Goal: Transaction & Acquisition: Purchase product/service

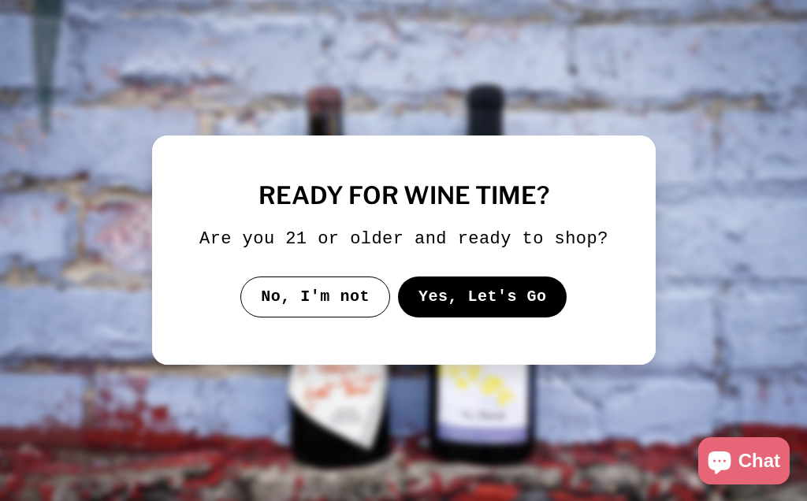
click at [496, 318] on button "Yes, Let's Go" at bounding box center [481, 297] width 169 height 41
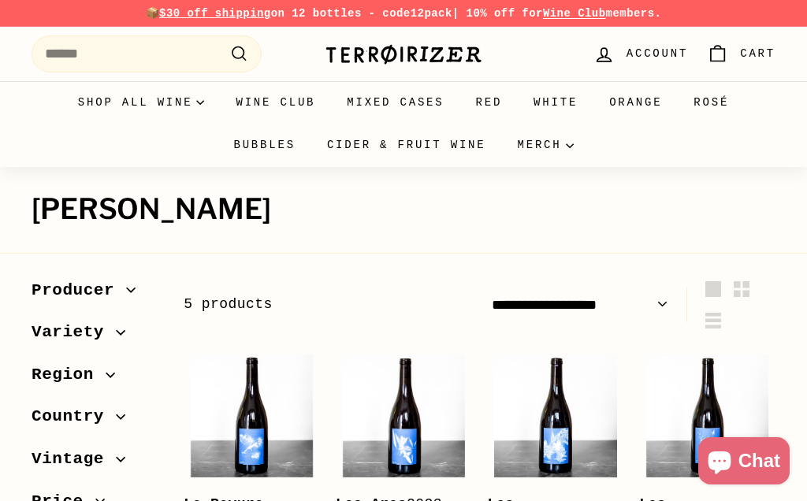
click at [243, 54] on button ".cls-1{fill:none;stroke:#000;stroke-miterlimit:10;stroke-width:2px} Search" at bounding box center [239, 54] width 29 height 24
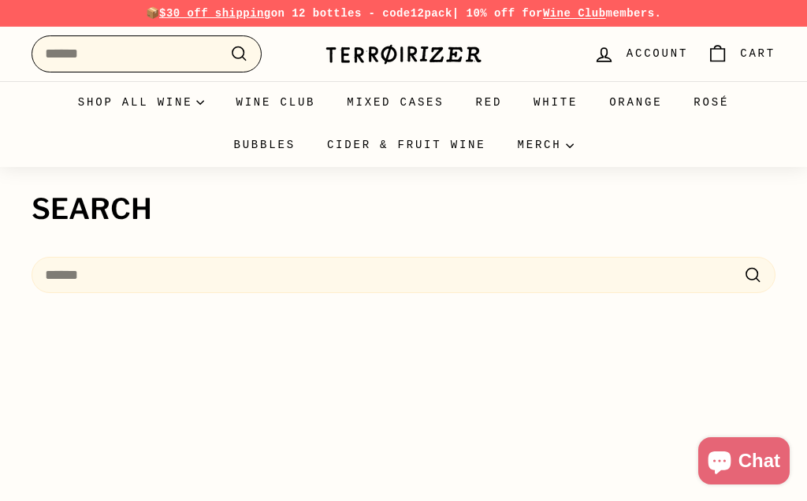
click at [191, 65] on input "Search" at bounding box center [147, 53] width 230 height 37
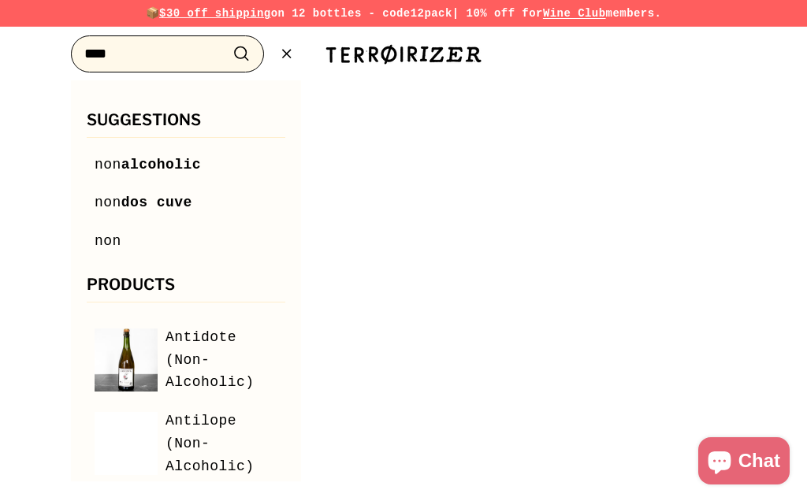
type input "***"
click at [194, 154] on span "non alcoholic" at bounding box center [148, 165] width 106 height 23
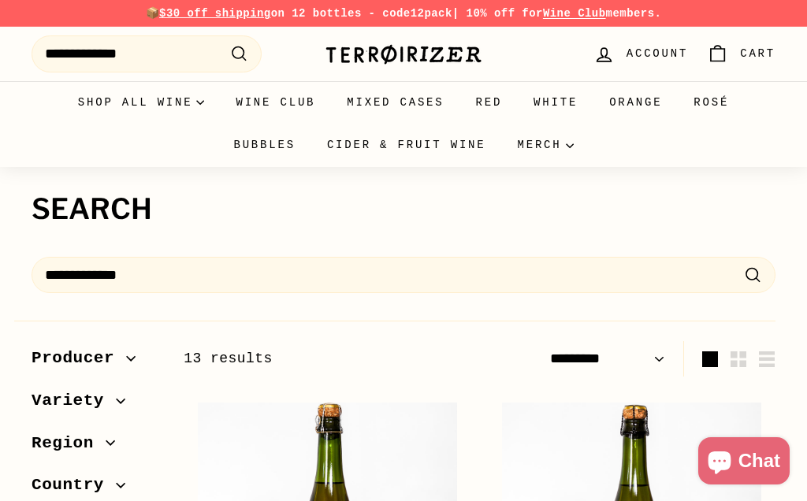
select select "*********"
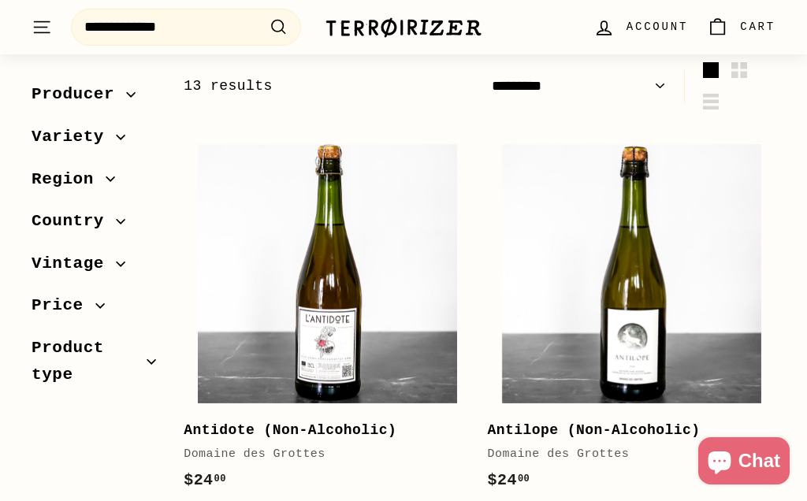
scroll to position [286, 0]
click at [286, 427] on b "Antidote (Non-Alcoholic)" at bounding box center [290, 431] width 213 height 16
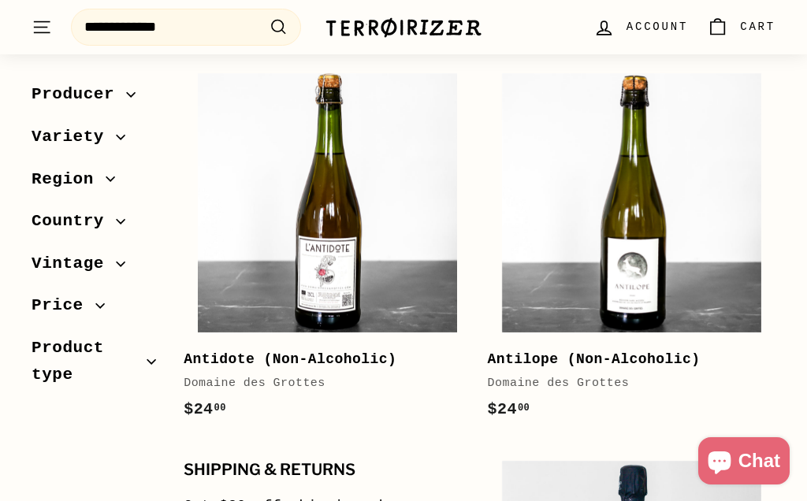
click at [545, 331] on img at bounding box center [631, 202] width 259 height 259
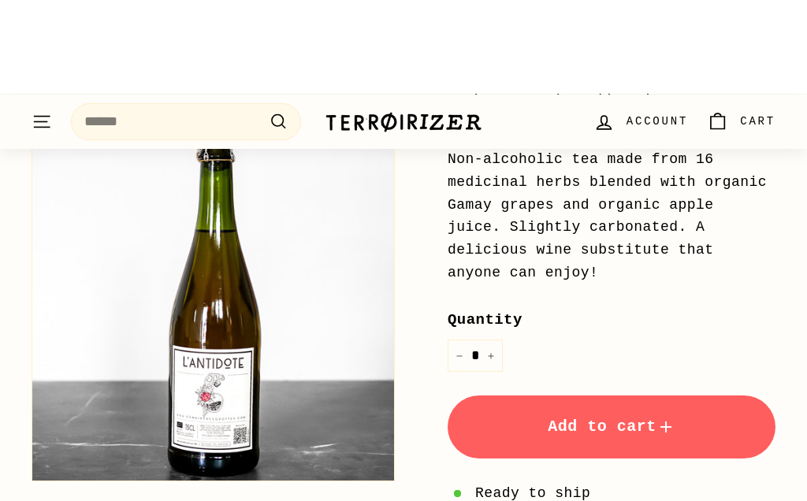
scroll to position [420, 0]
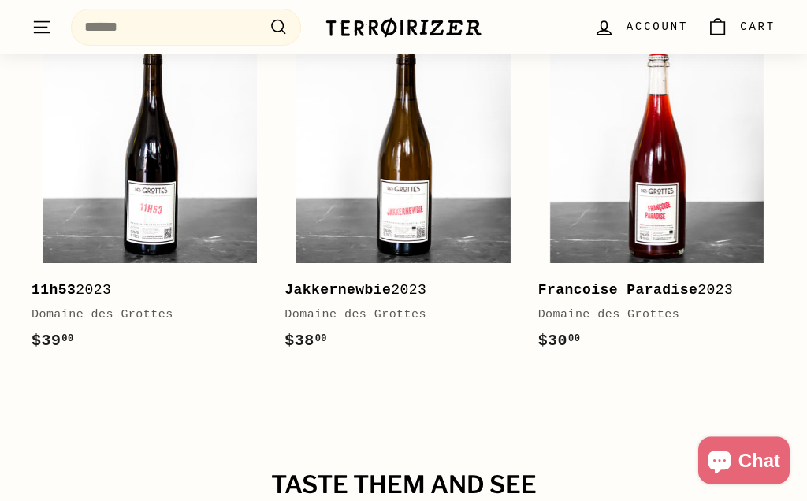
scroll to position [2414, 0]
